Goal: Task Accomplishment & Management: Use online tool/utility

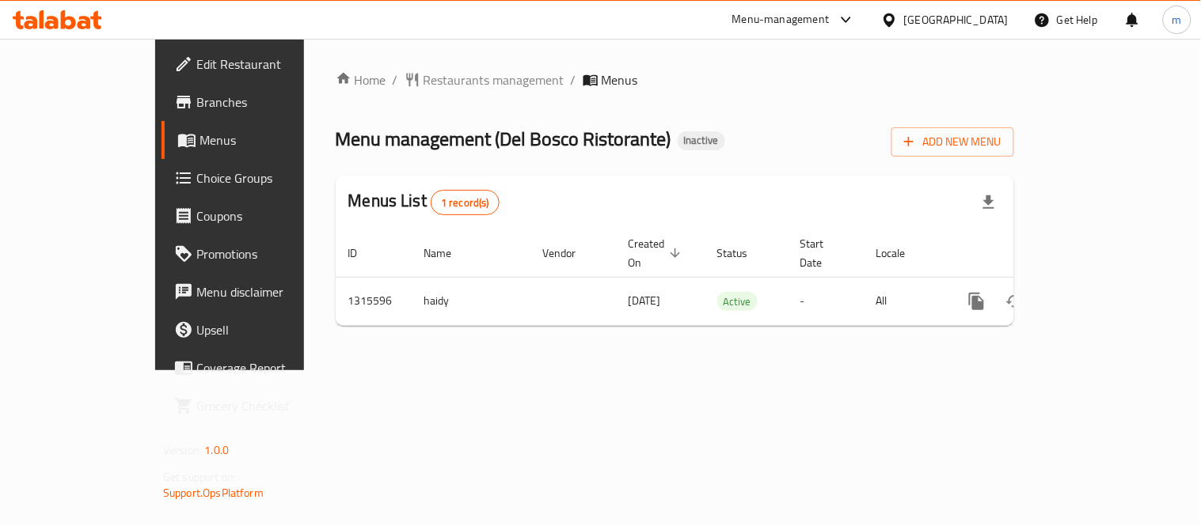
click at [196, 66] on span "Edit Restaurant" at bounding box center [269, 64] width 146 height 19
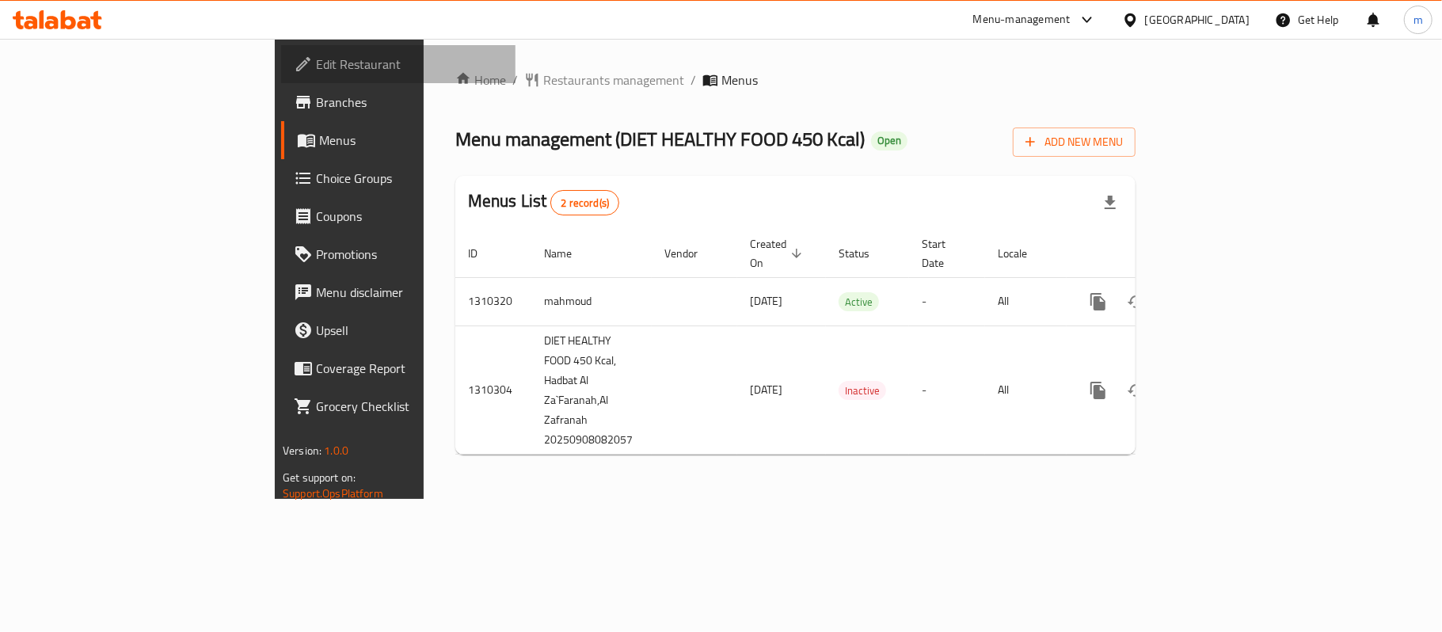
click at [316, 68] on span "Edit Restaurant" at bounding box center [409, 64] width 187 height 19
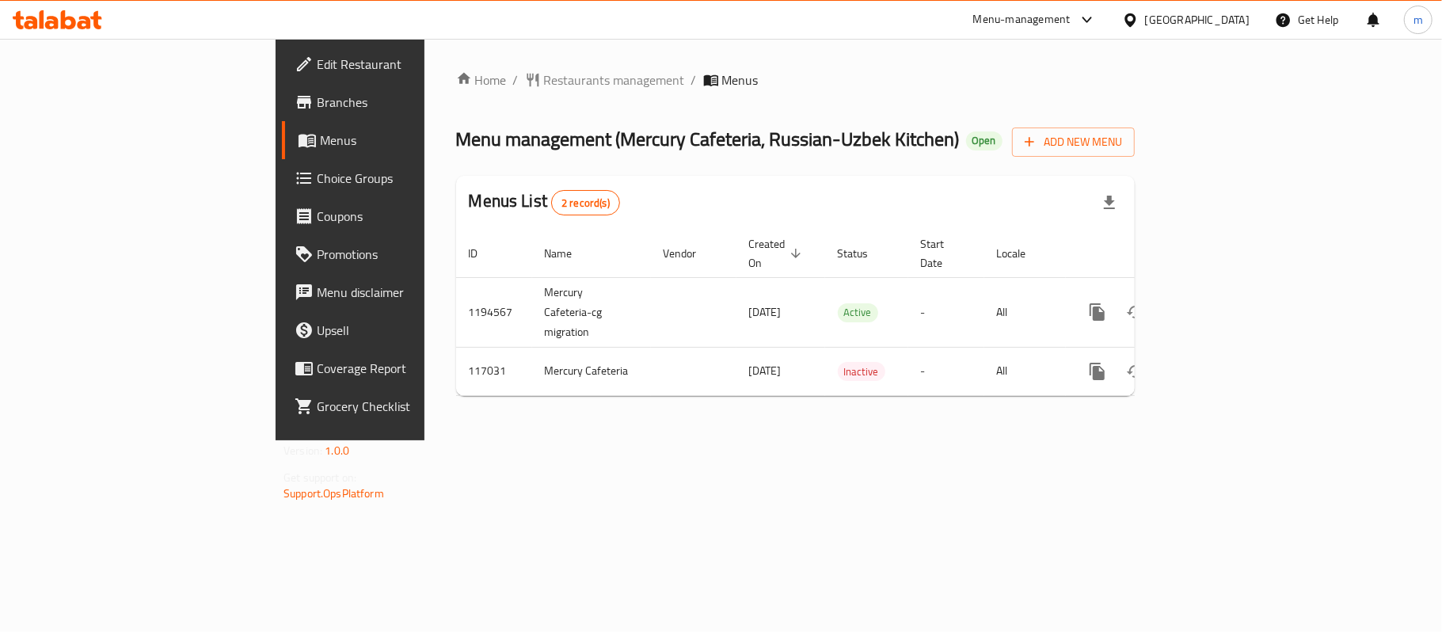
click at [1176, 20] on div "United Arab Emirates" at bounding box center [1197, 19] width 104 height 17
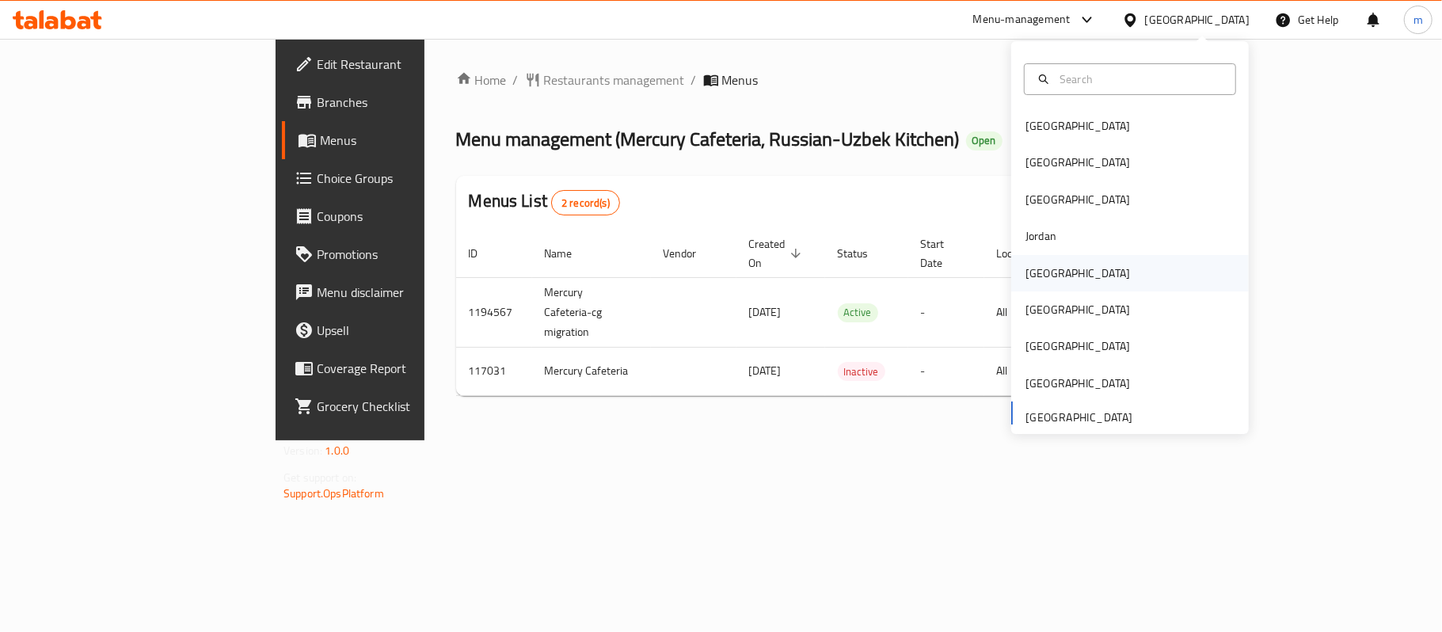
click at [1032, 283] on div "Kuwait" at bounding box center [1077, 273] width 130 height 36
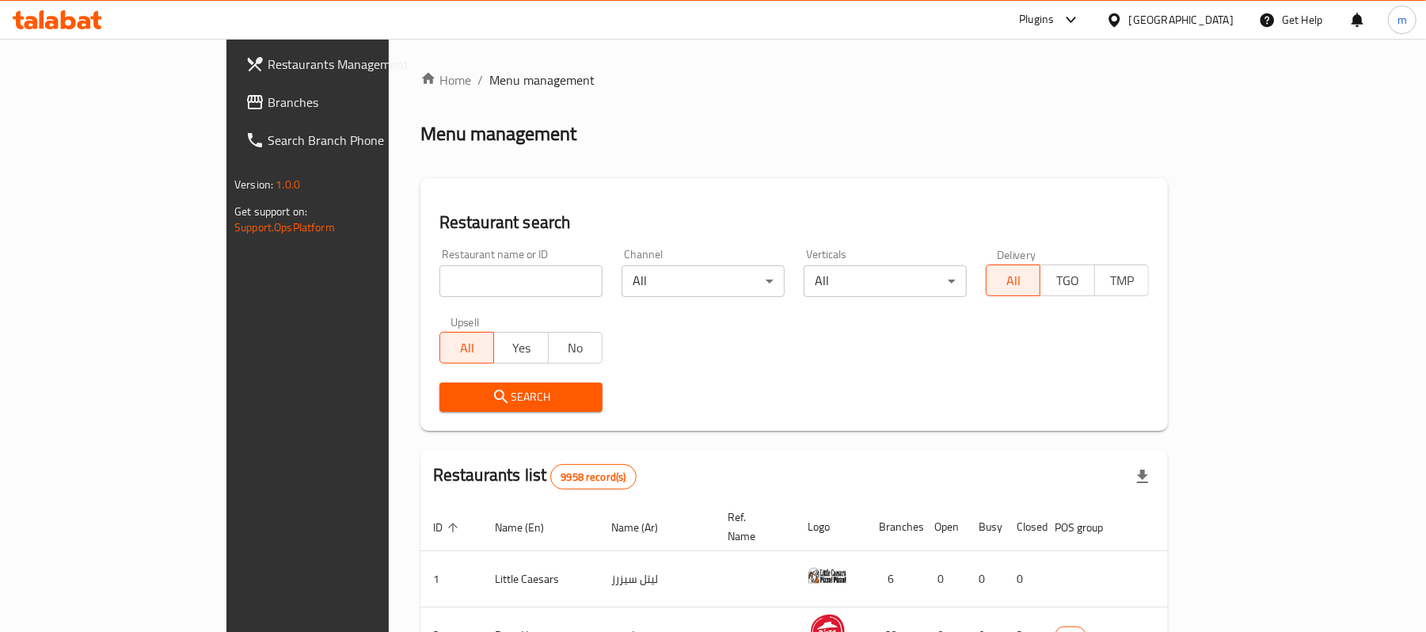
click at [268, 108] on span "Branches" at bounding box center [360, 102] width 184 height 19
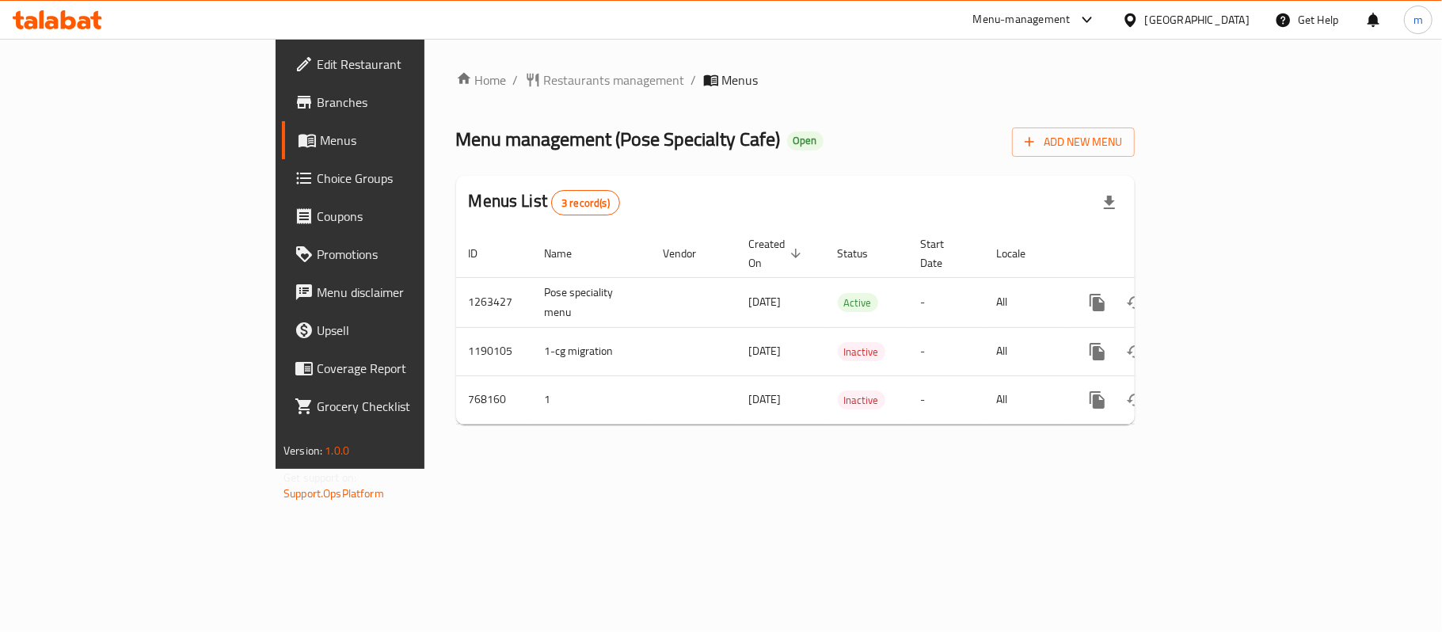
click at [55, 14] on icon at bounding box center [57, 19] width 89 height 19
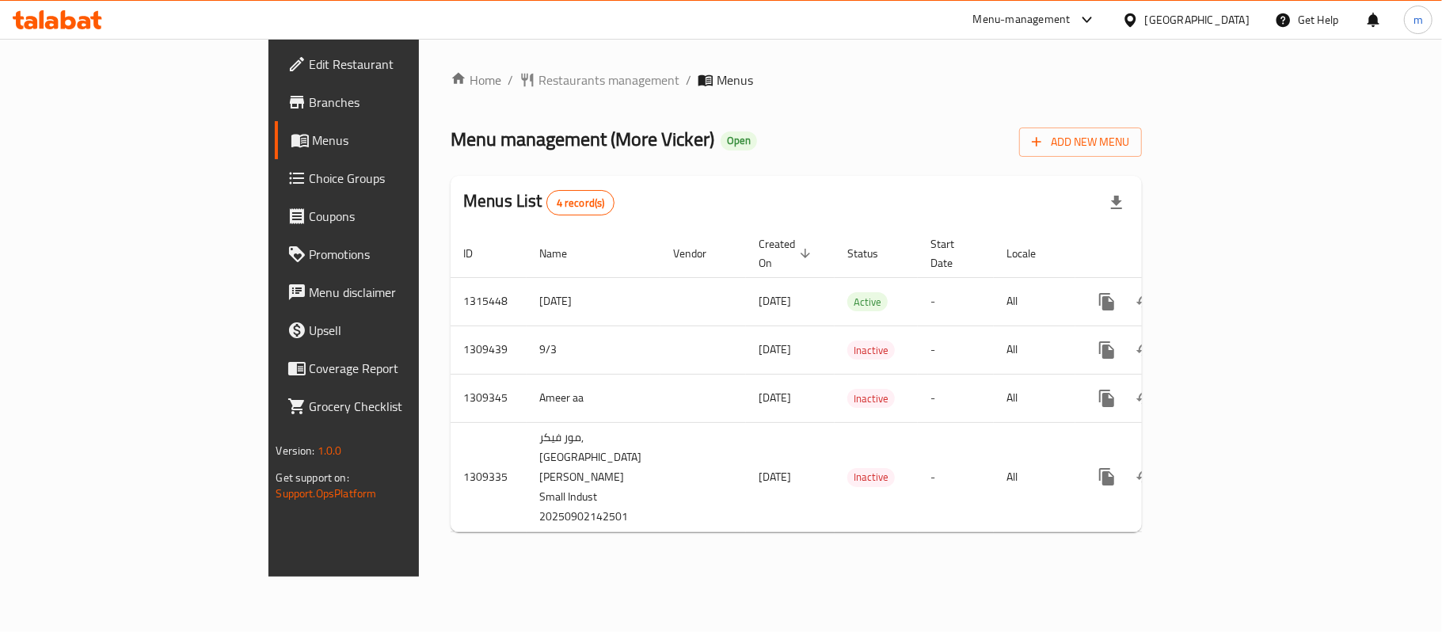
click at [1220, 28] on div "Kuwait" at bounding box center [1197, 19] width 104 height 17
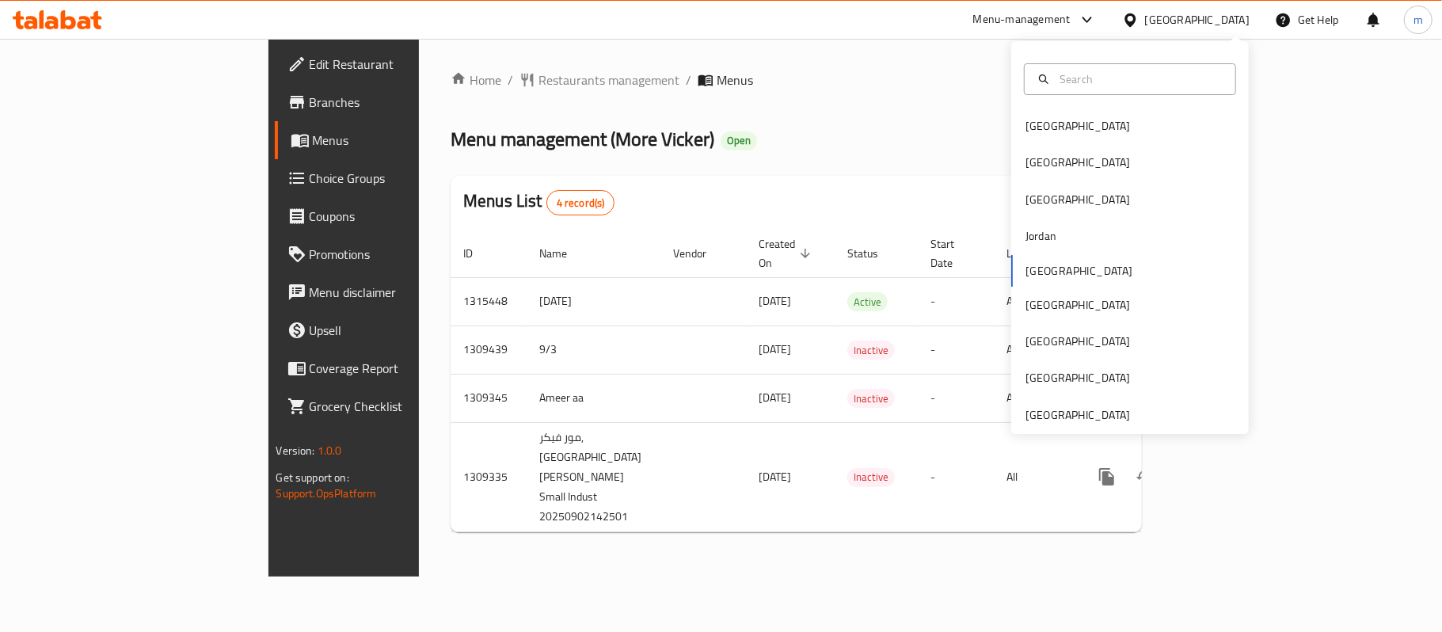
click at [36, 13] on icon at bounding box center [57, 19] width 89 height 19
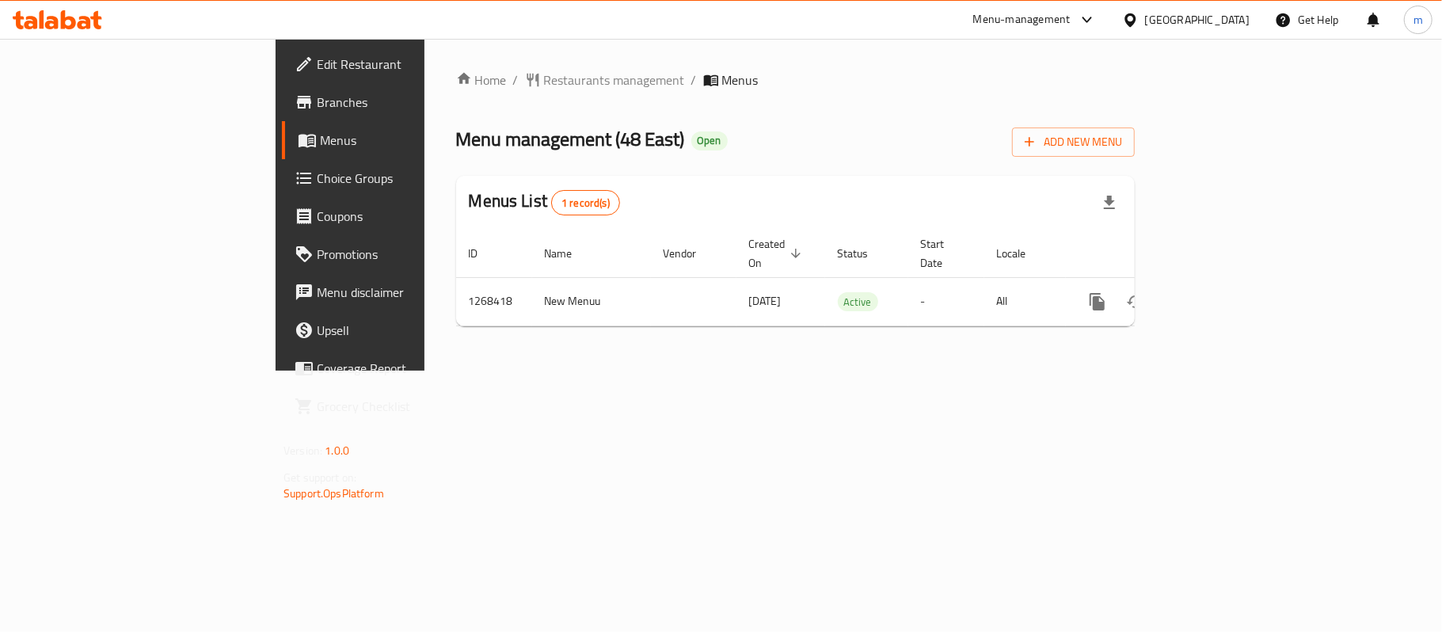
click at [40, 11] on icon at bounding box center [42, 19] width 5 height 18
click at [317, 64] on span "Edit Restaurant" at bounding box center [410, 64] width 187 height 19
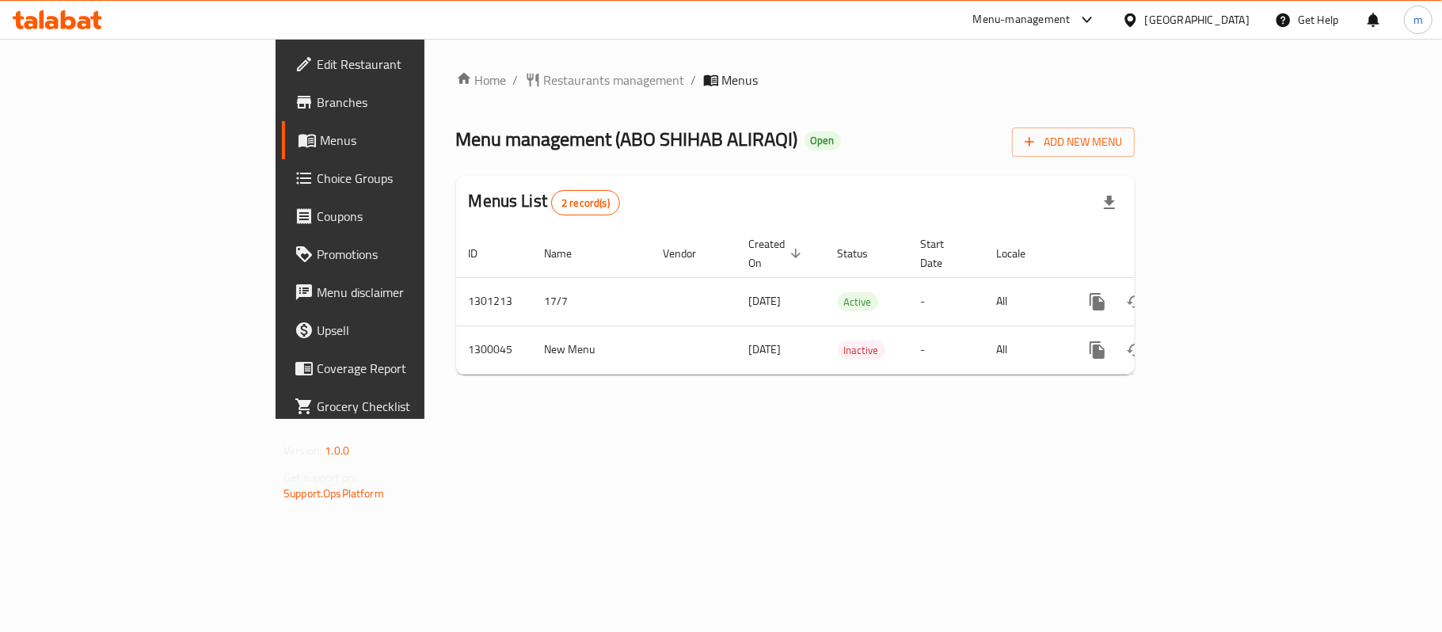
click at [317, 55] on span "Edit Restaurant" at bounding box center [410, 64] width 187 height 19
